Goal: Task Accomplishment & Management: Manage account settings

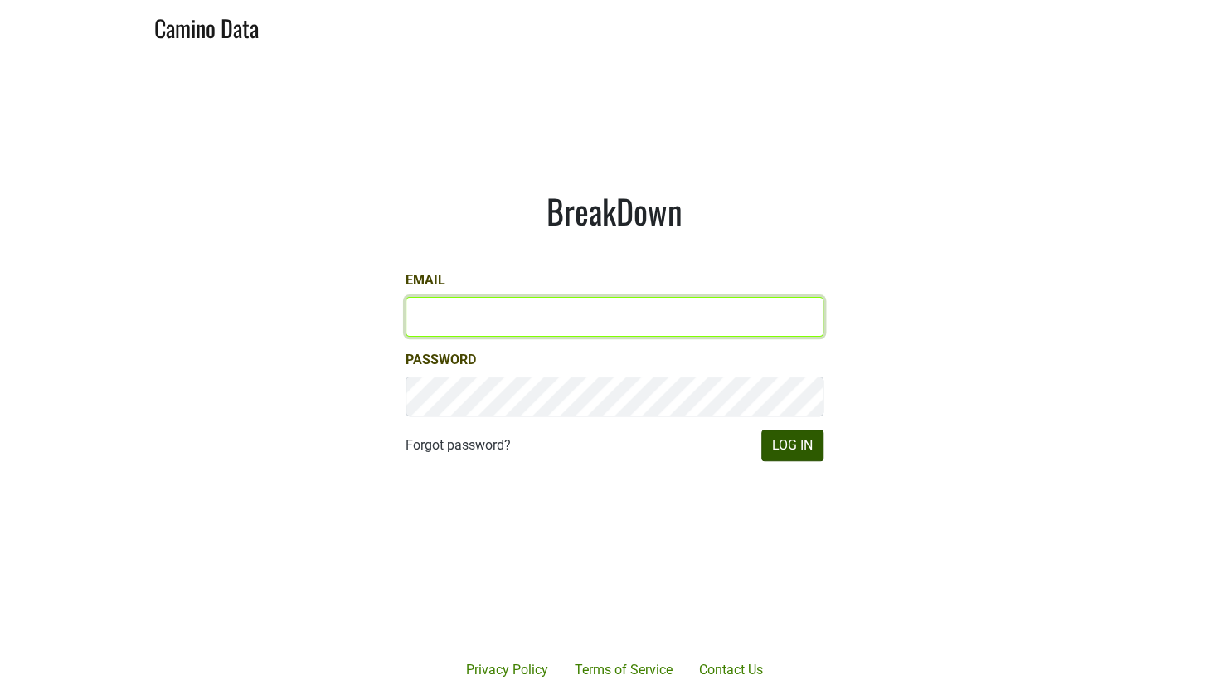
type input "john@buehlervineyards.com"
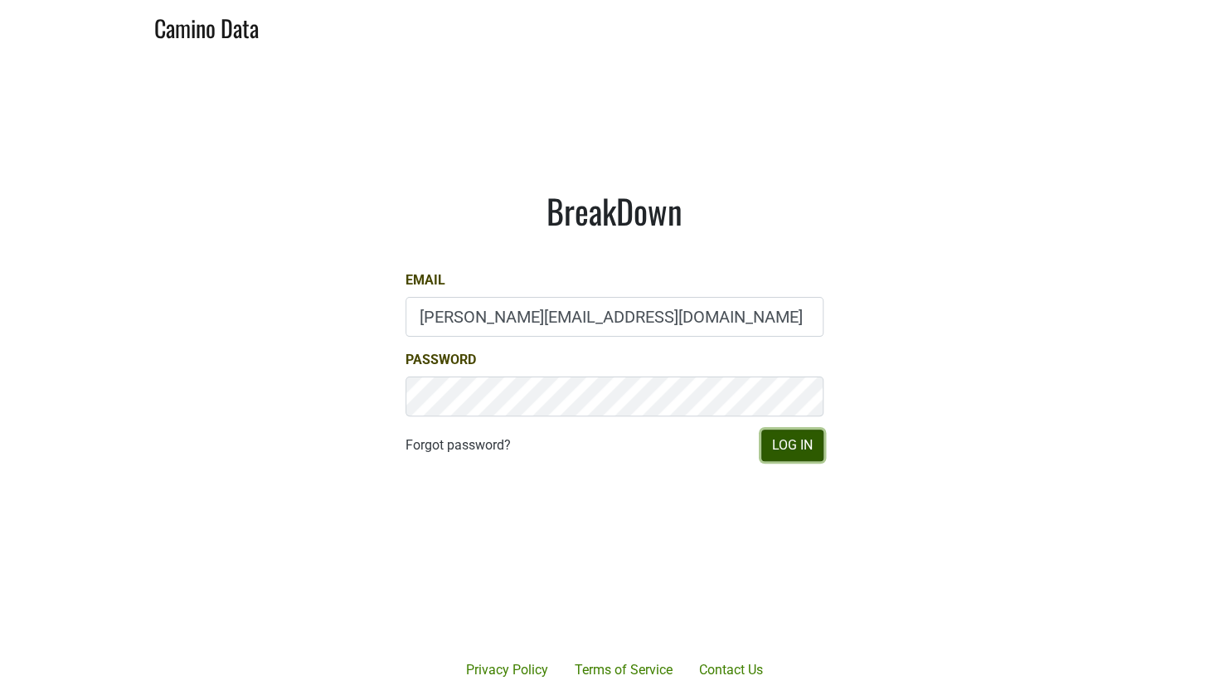
click at [764, 444] on button "Log In" at bounding box center [792, 445] width 62 height 32
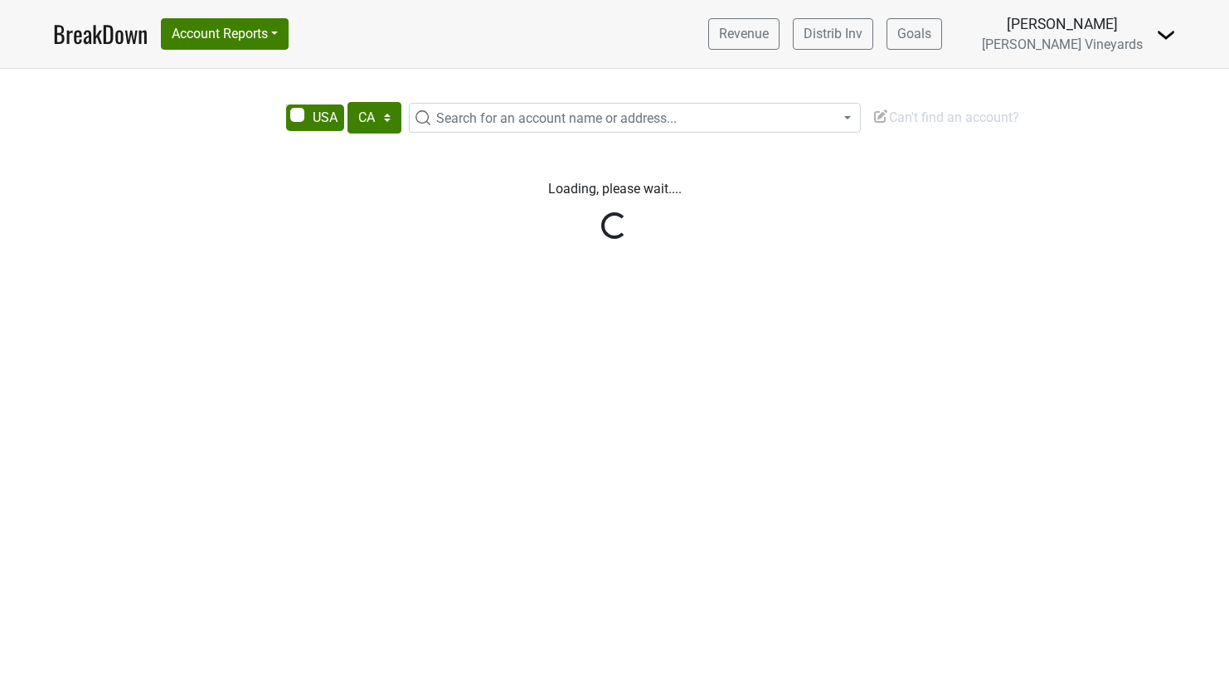
select select "CA"
